Goal: Task Accomplishment & Management: Manage account settings

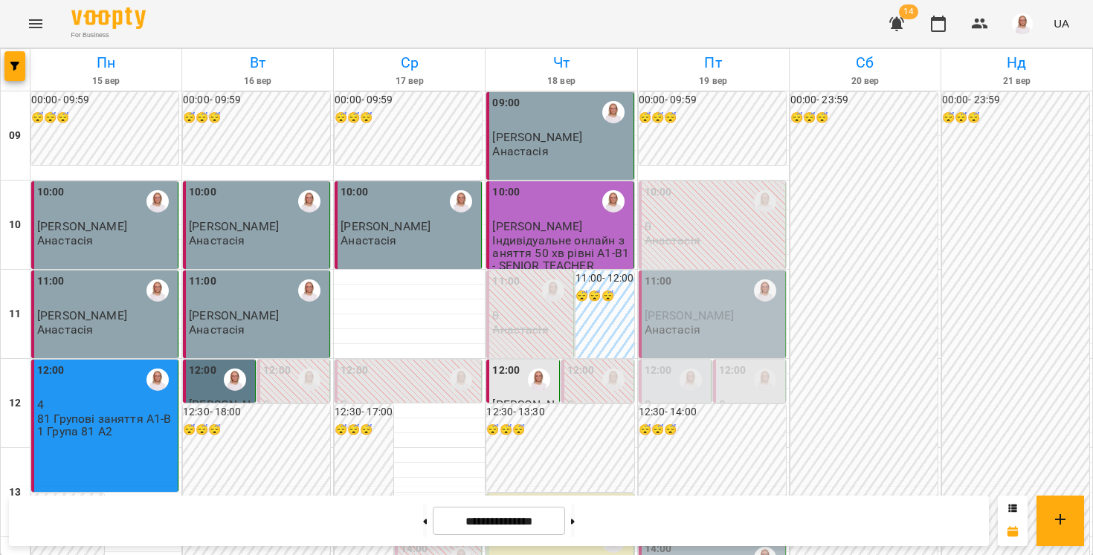
scroll to position [657, 0]
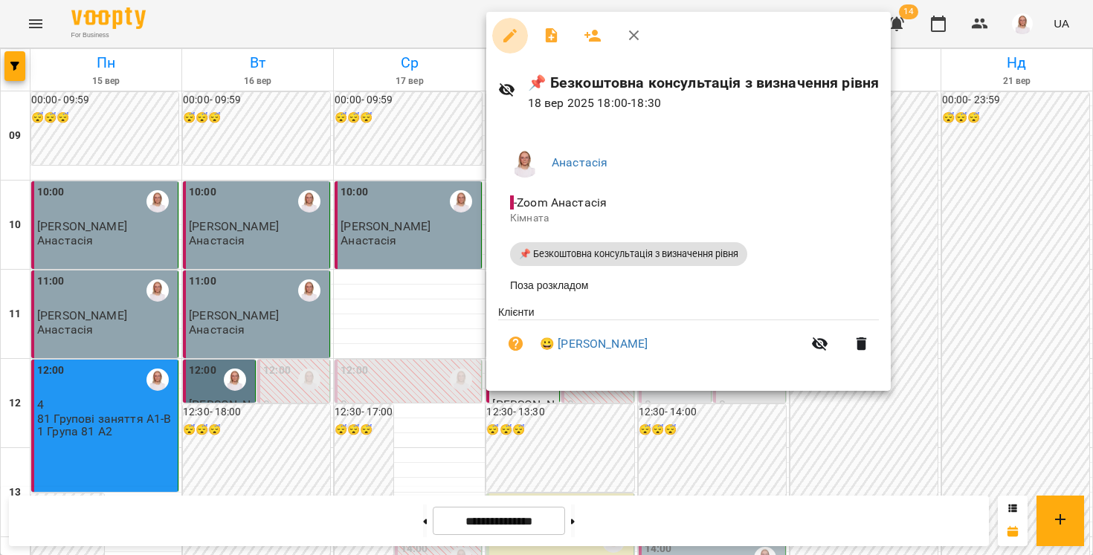
click at [502, 41] on icon "button" at bounding box center [510, 36] width 18 height 18
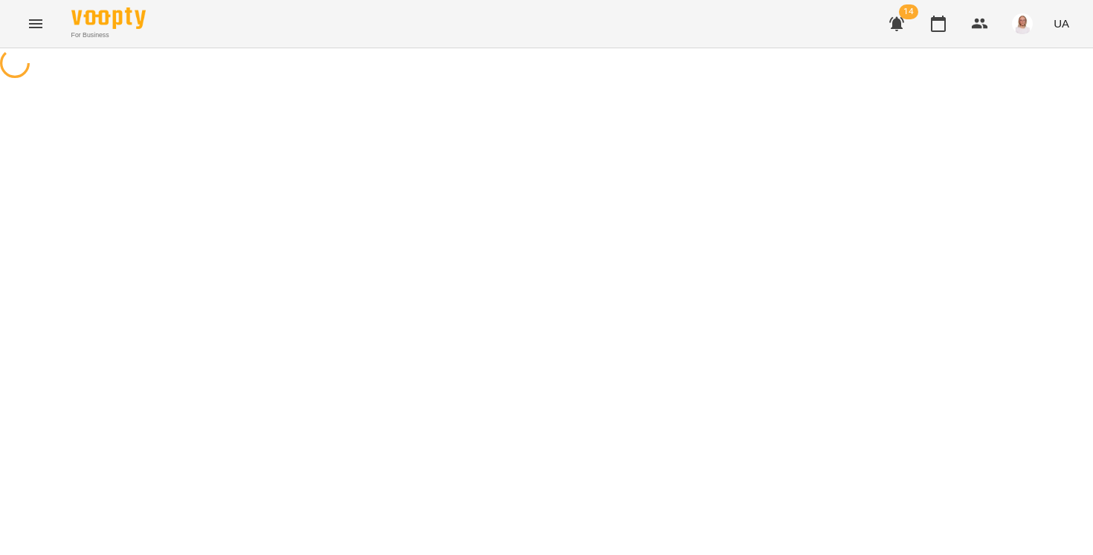
select select "**********"
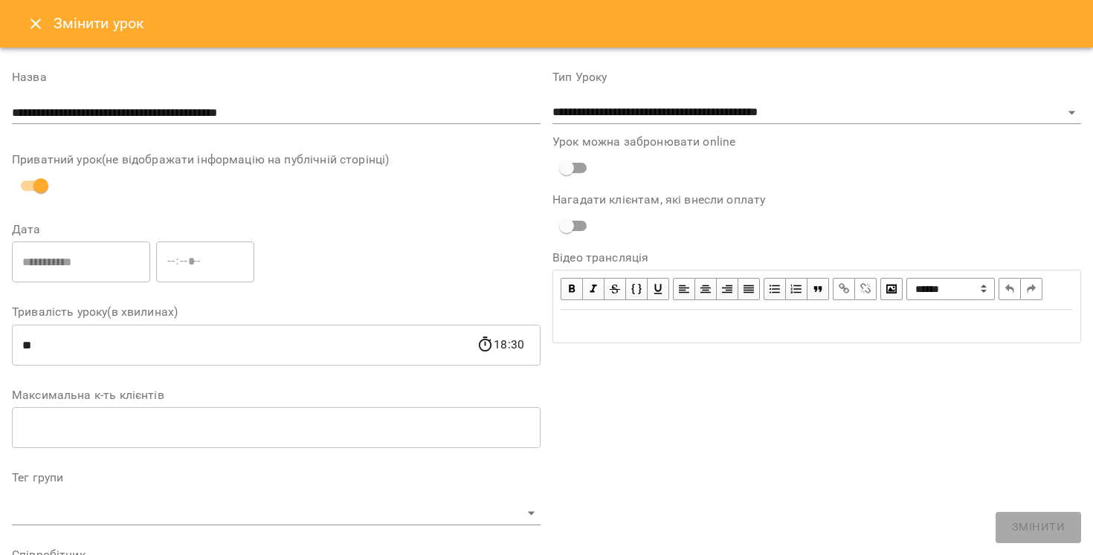
click at [42, 23] on icon "Close" at bounding box center [36, 24] width 18 height 18
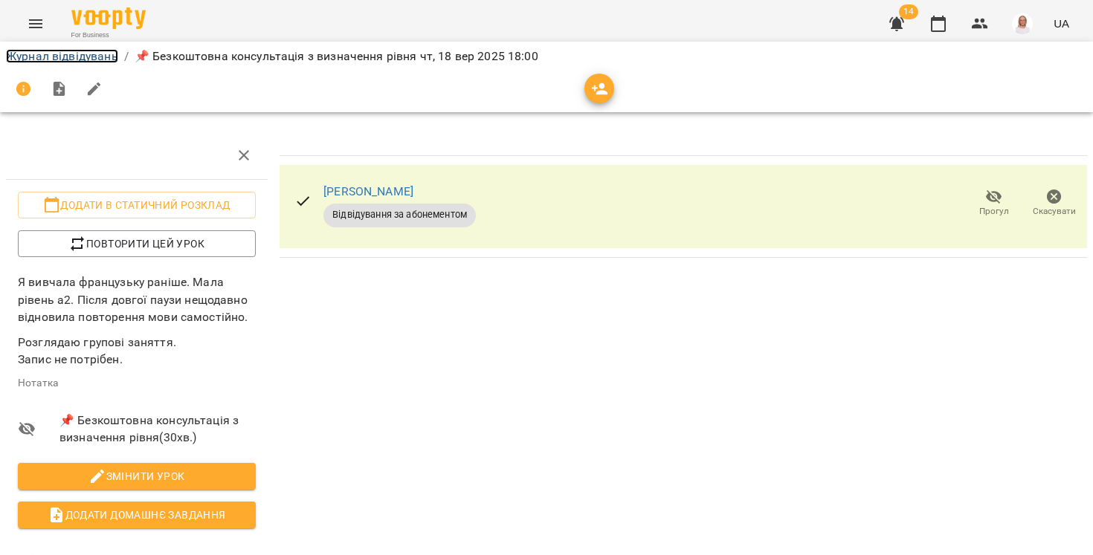
click at [41, 57] on link "Журнал відвідувань" at bounding box center [62, 56] width 112 height 14
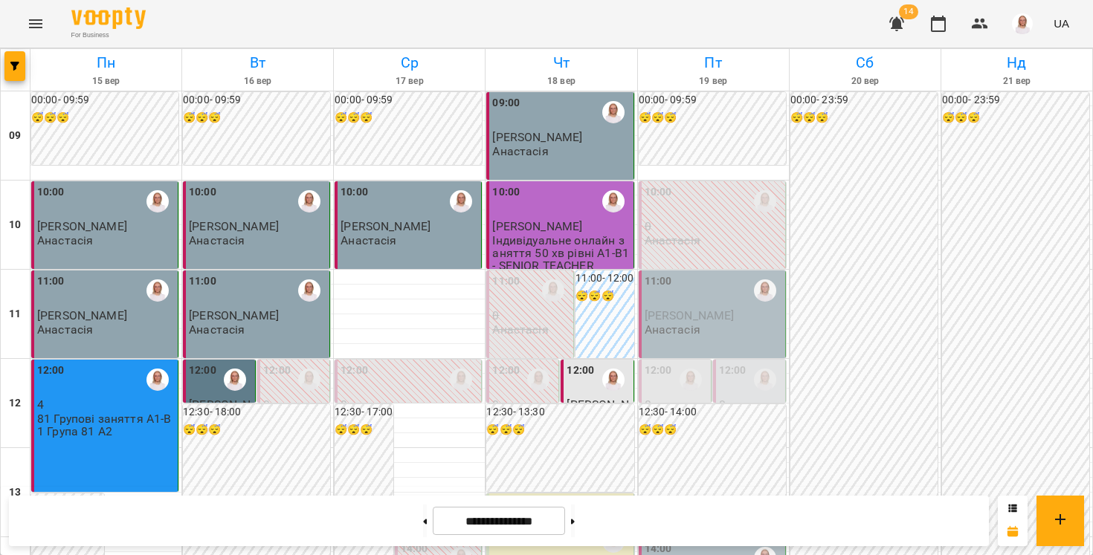
scroll to position [670, 0]
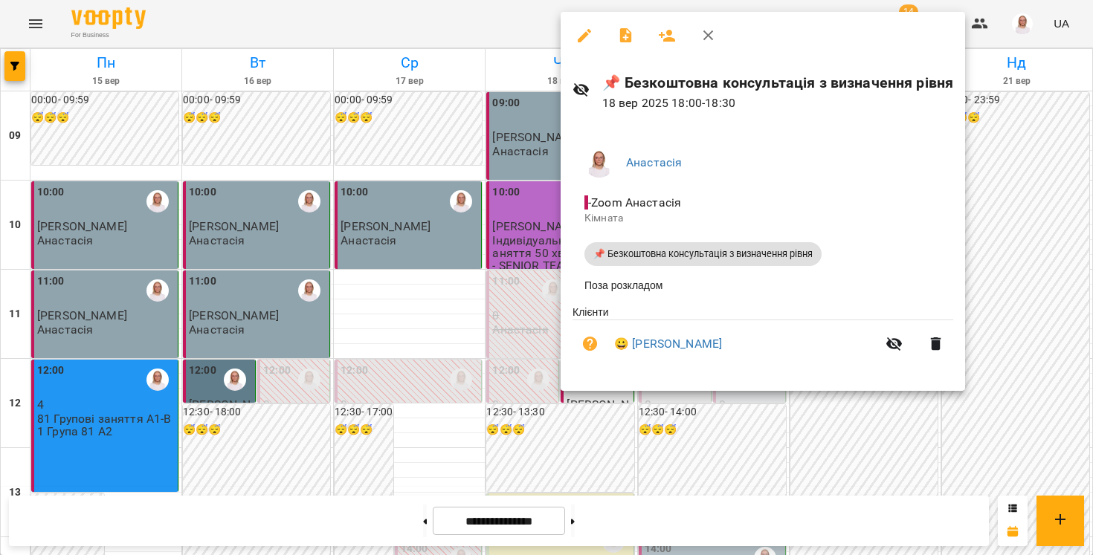
click at [326, 4] on div at bounding box center [546, 277] width 1093 height 555
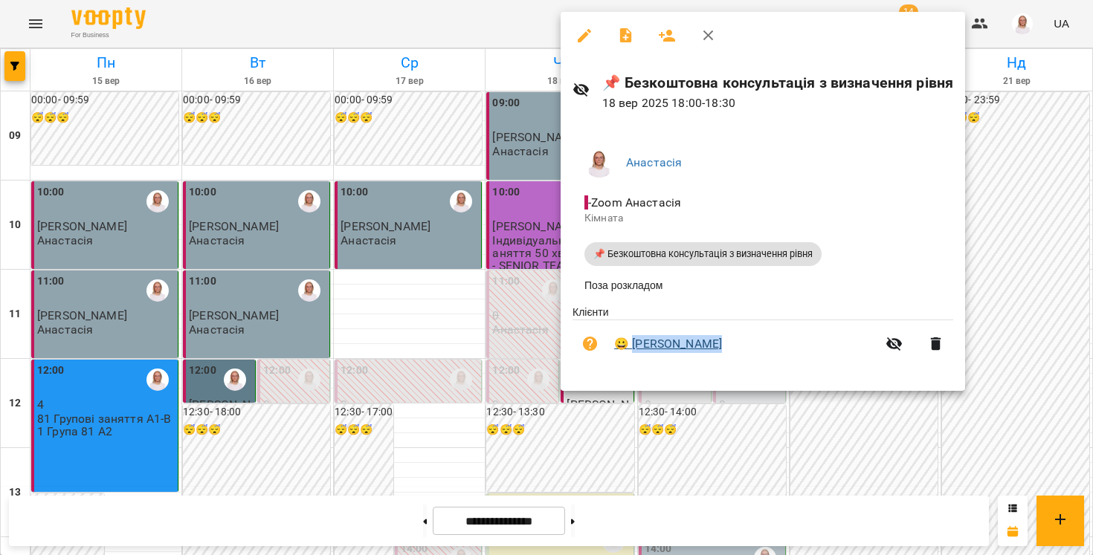
drag, startPoint x: 733, startPoint y: 353, endPoint x: 630, endPoint y: 346, distance: 103.6
click at [630, 346] on span "😀 [PERSON_NAME]" at bounding box center [745, 344] width 262 height 18
copy link "[PERSON_NAME]"
click at [438, 39] on div at bounding box center [546, 277] width 1093 height 555
